Goal: Browse casually: Explore the website without a specific task or goal

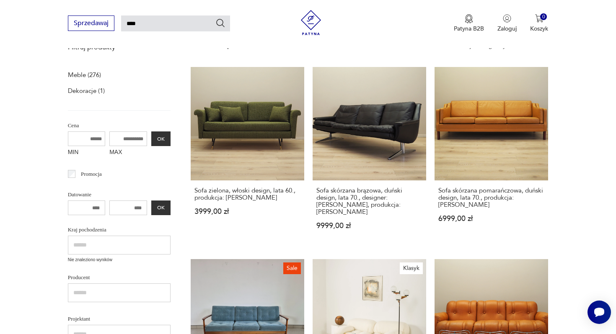
scroll to position [10, 0]
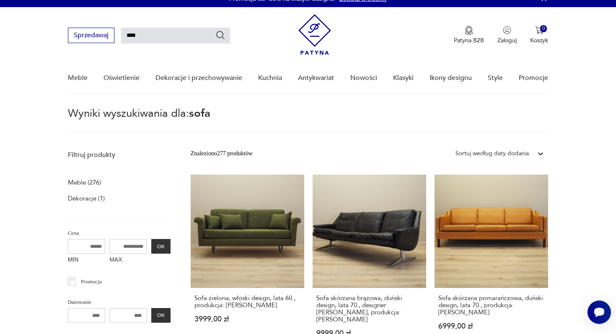
click at [319, 31] on img at bounding box center [314, 34] width 33 height 41
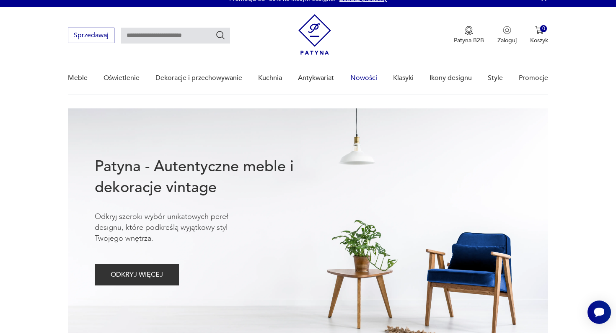
click at [361, 73] on link "Nowości" at bounding box center [363, 78] width 27 height 32
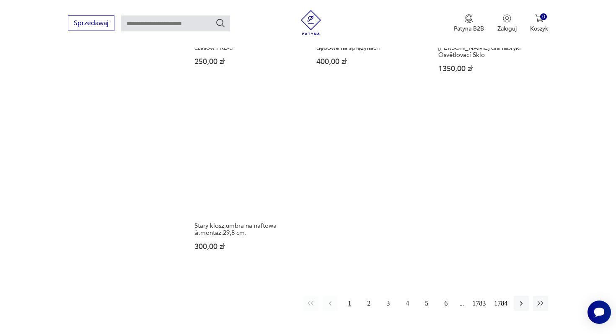
scroll to position [1111, 0]
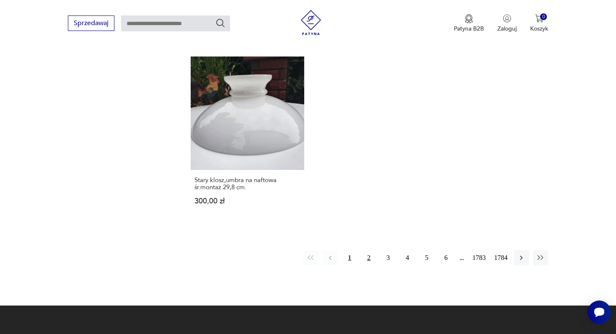
click at [368, 250] on button "2" at bounding box center [368, 257] width 15 height 15
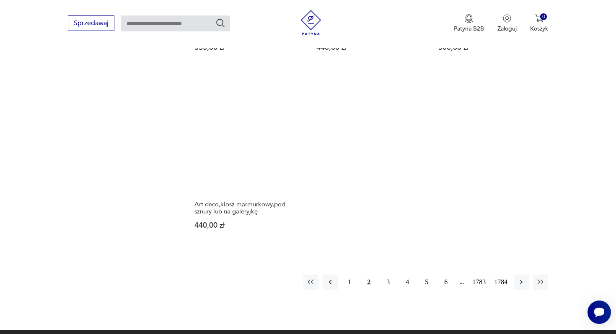
scroll to position [1116, 0]
